Goal: Task Accomplishment & Management: Use online tool/utility

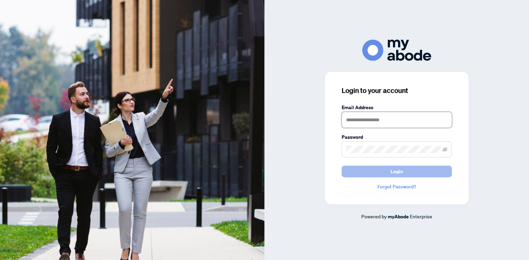
type input "**********"
click at [418, 169] on button "Login" at bounding box center [397, 172] width 110 height 12
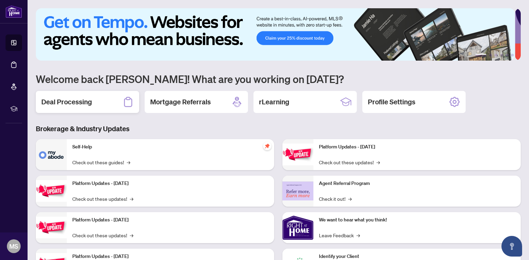
click at [75, 101] on h2 "Deal Processing" at bounding box center [66, 102] width 51 height 10
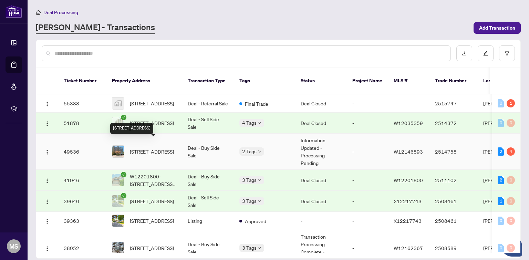
click at [149, 148] on span "[STREET_ADDRESS]" at bounding box center [152, 152] width 44 height 8
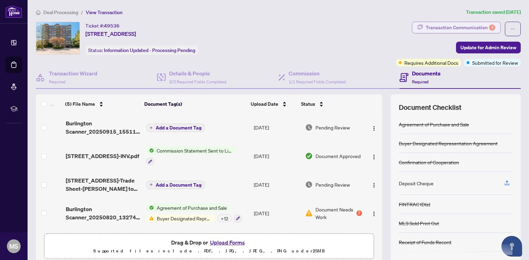
click at [447, 27] on div "Transaction Communication 4" at bounding box center [461, 27] width 70 height 11
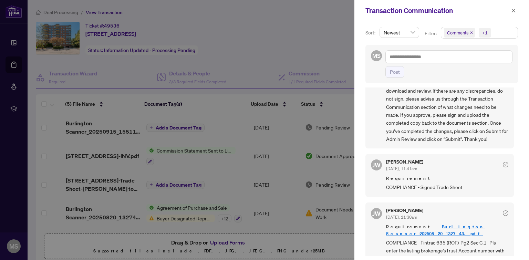
scroll to position [115, 0]
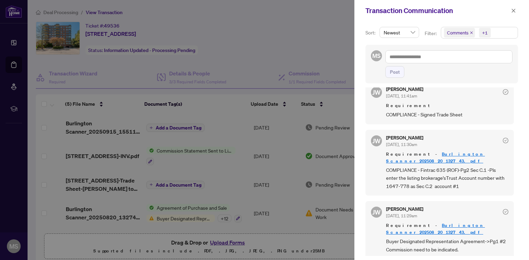
click at [322, 43] on div at bounding box center [264, 130] width 529 height 260
click at [511, 8] on button "button" at bounding box center [513, 11] width 9 height 8
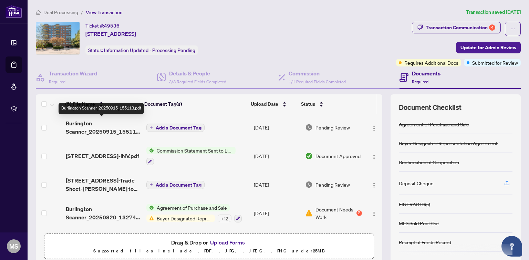
click at [116, 127] on span "Burlington Scanner_20250915_155113.pdf" at bounding box center [103, 127] width 75 height 17
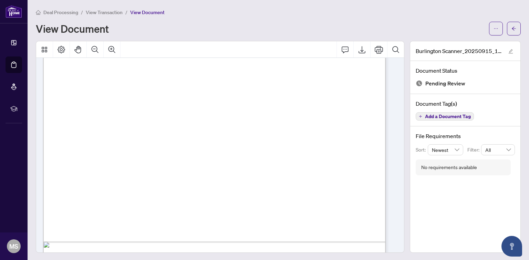
scroll to position [2080, 0]
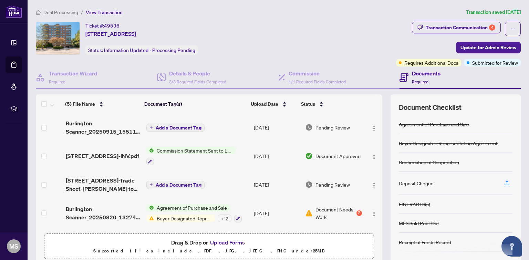
click at [349, 23] on div "Ticket #: 49536 [STREET_ADDRESS] Status: Information Updated - Processing Pendi…" at bounding box center [214, 38] width 357 height 33
